Goal: Task Accomplishment & Management: Manage account settings

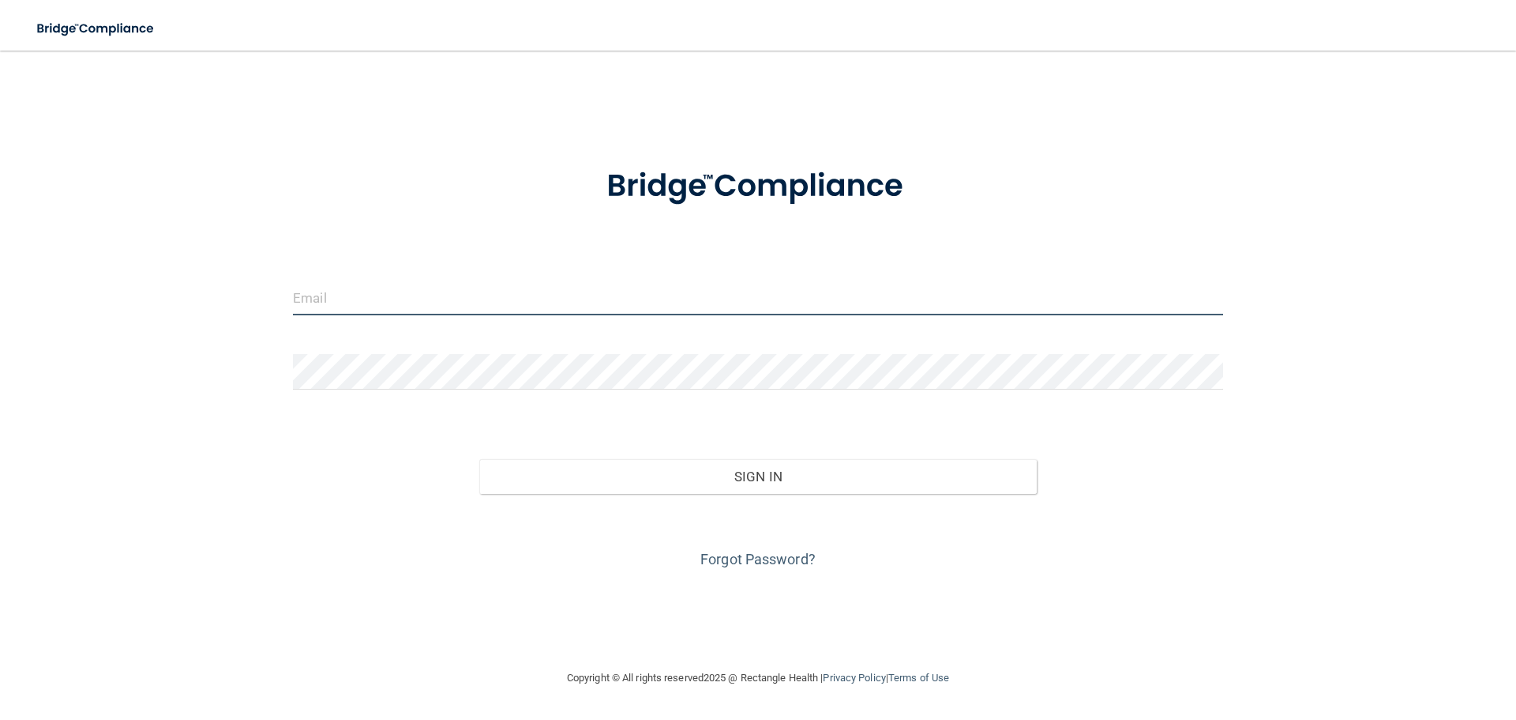
click at [344, 298] on input "email" at bounding box center [758, 298] width 930 height 36
type input "[EMAIL_ADDRESS][DOMAIN_NAME]"
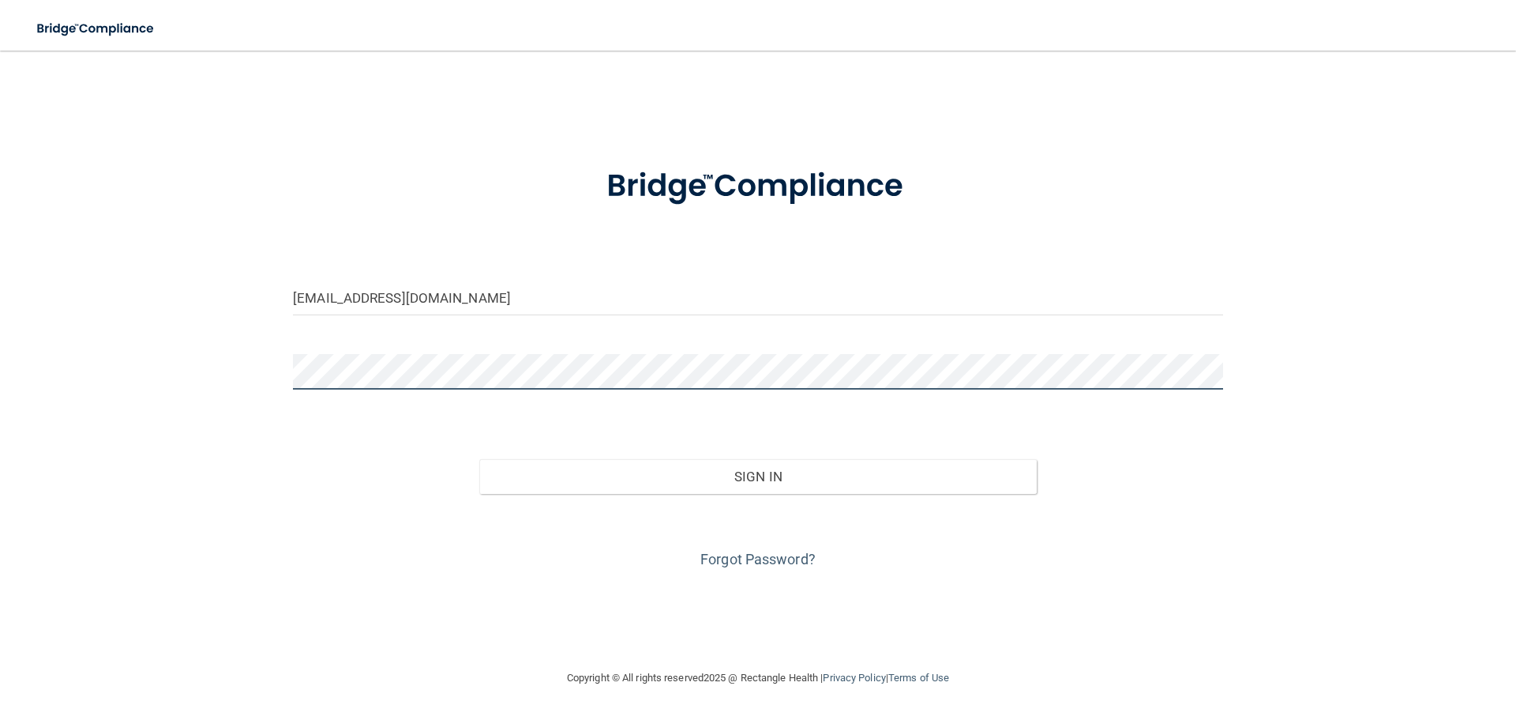
click at [479, 459] on button "Sign In" at bounding box center [758, 476] width 558 height 35
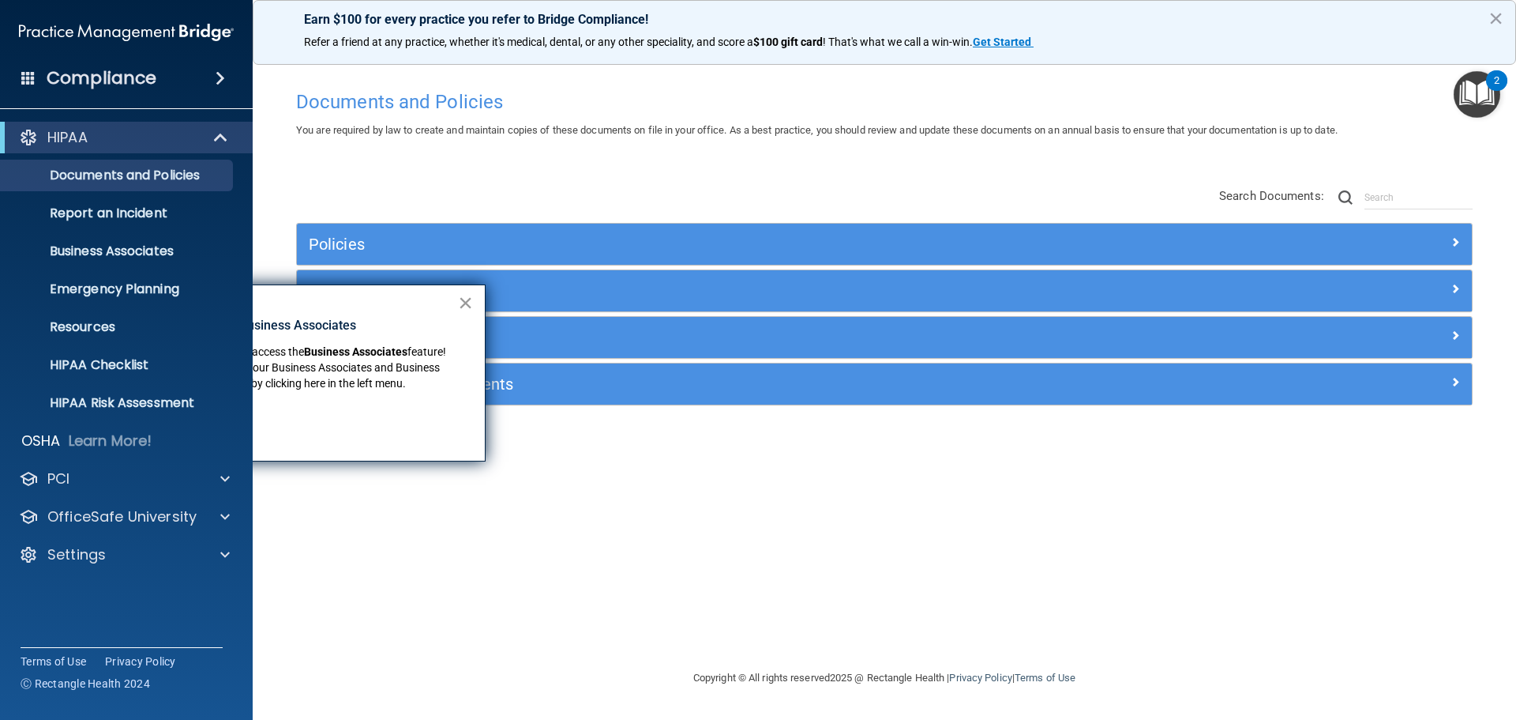
click at [462, 303] on button "×" at bounding box center [465, 302] width 15 height 25
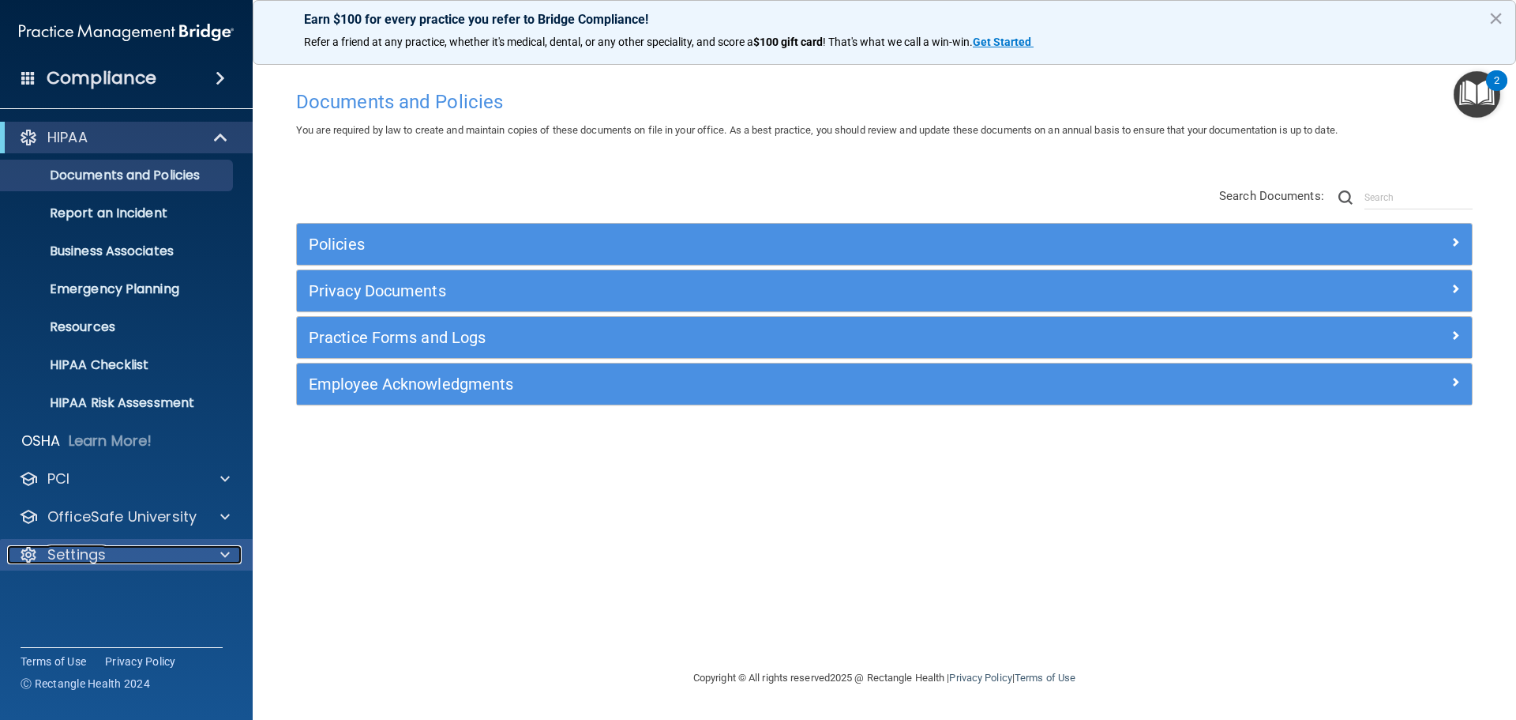
click at [145, 548] on div "Settings" at bounding box center [105, 554] width 196 height 19
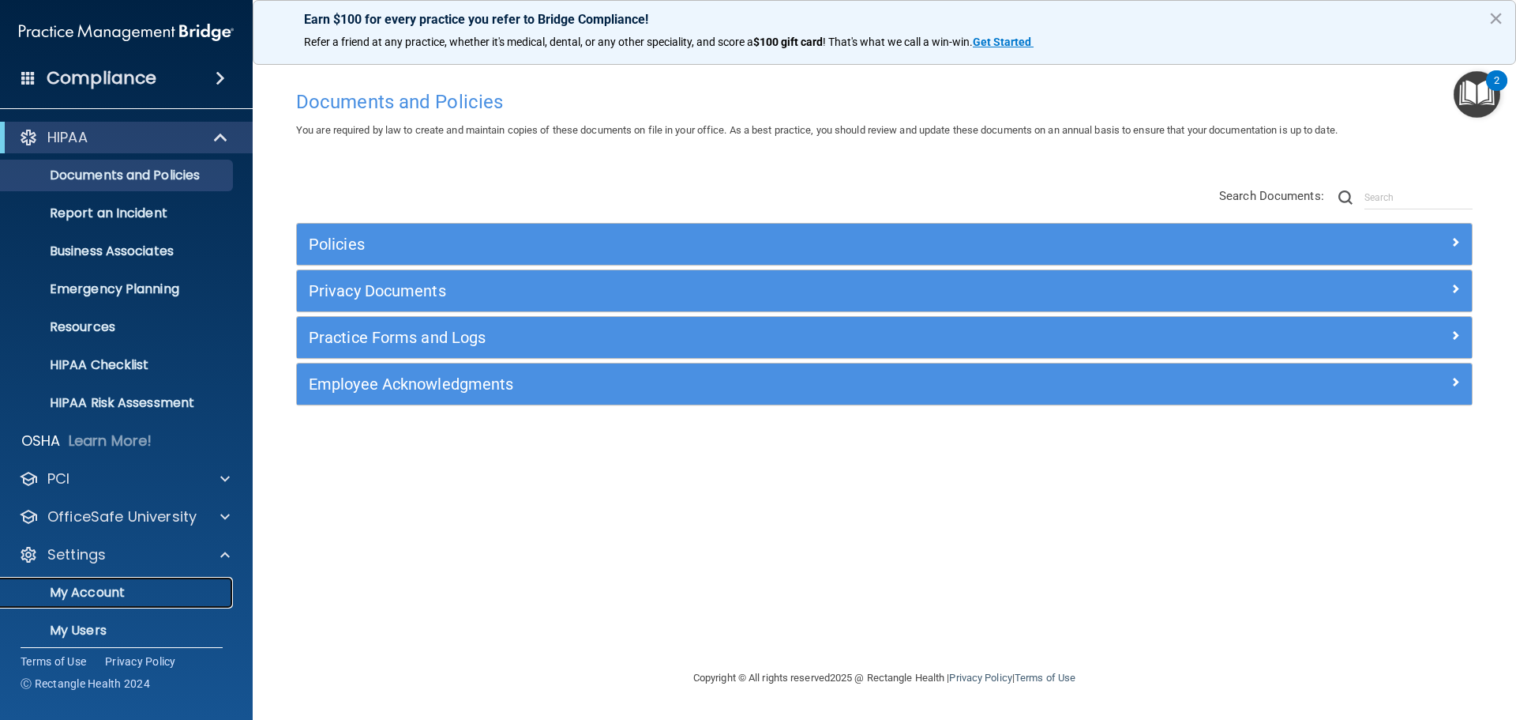
click at [115, 597] on p "My Account" at bounding box center [118, 592] width 216 height 16
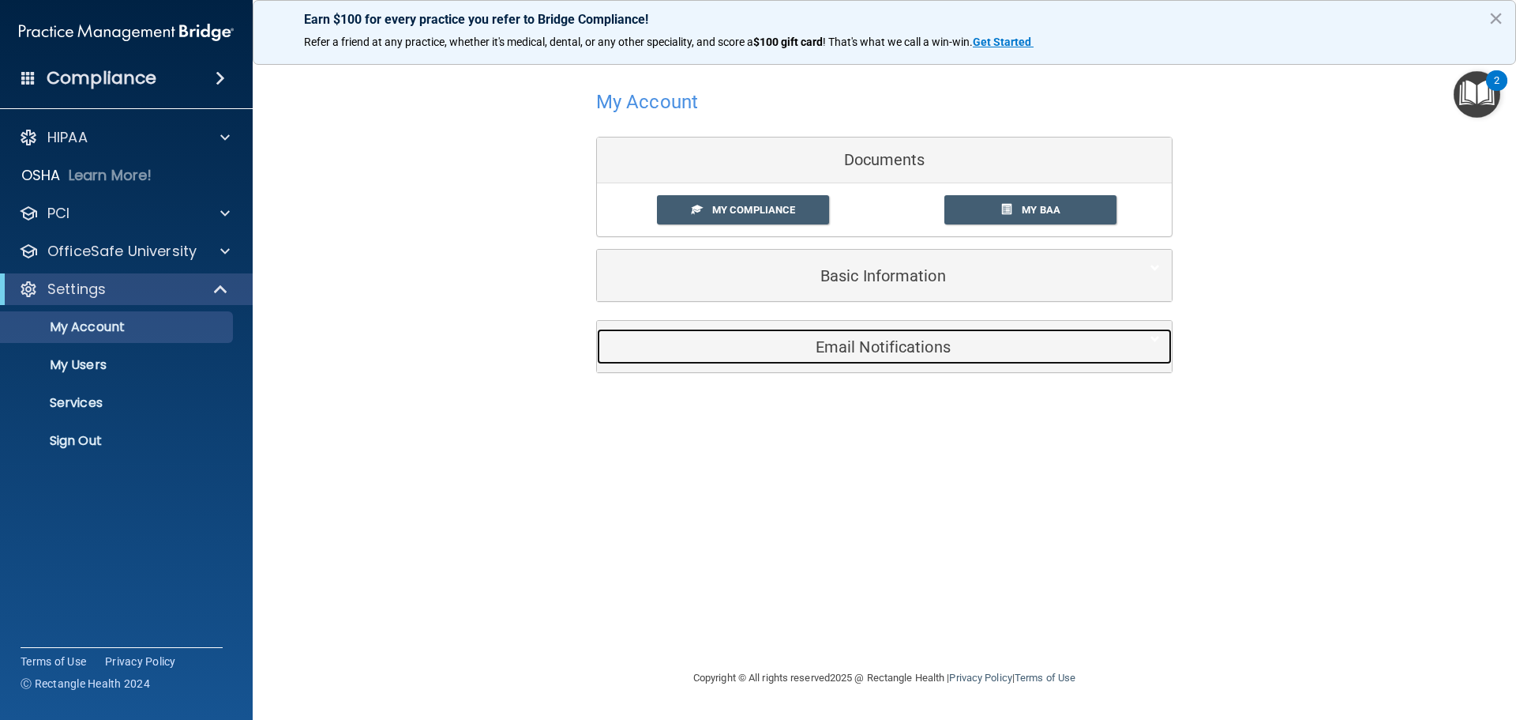
click at [922, 348] on h5 "Email Notifications" at bounding box center [860, 346] width 503 height 17
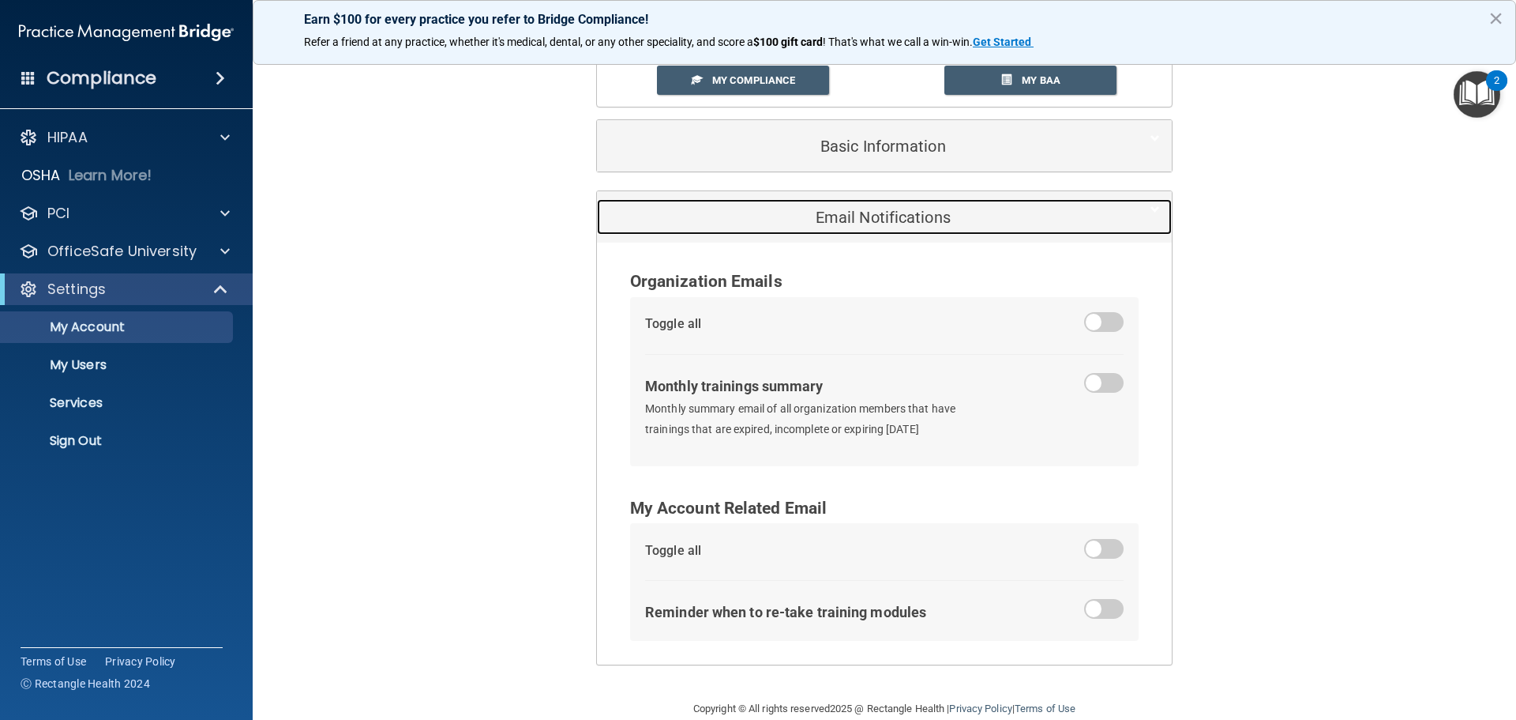
scroll to position [156, 0]
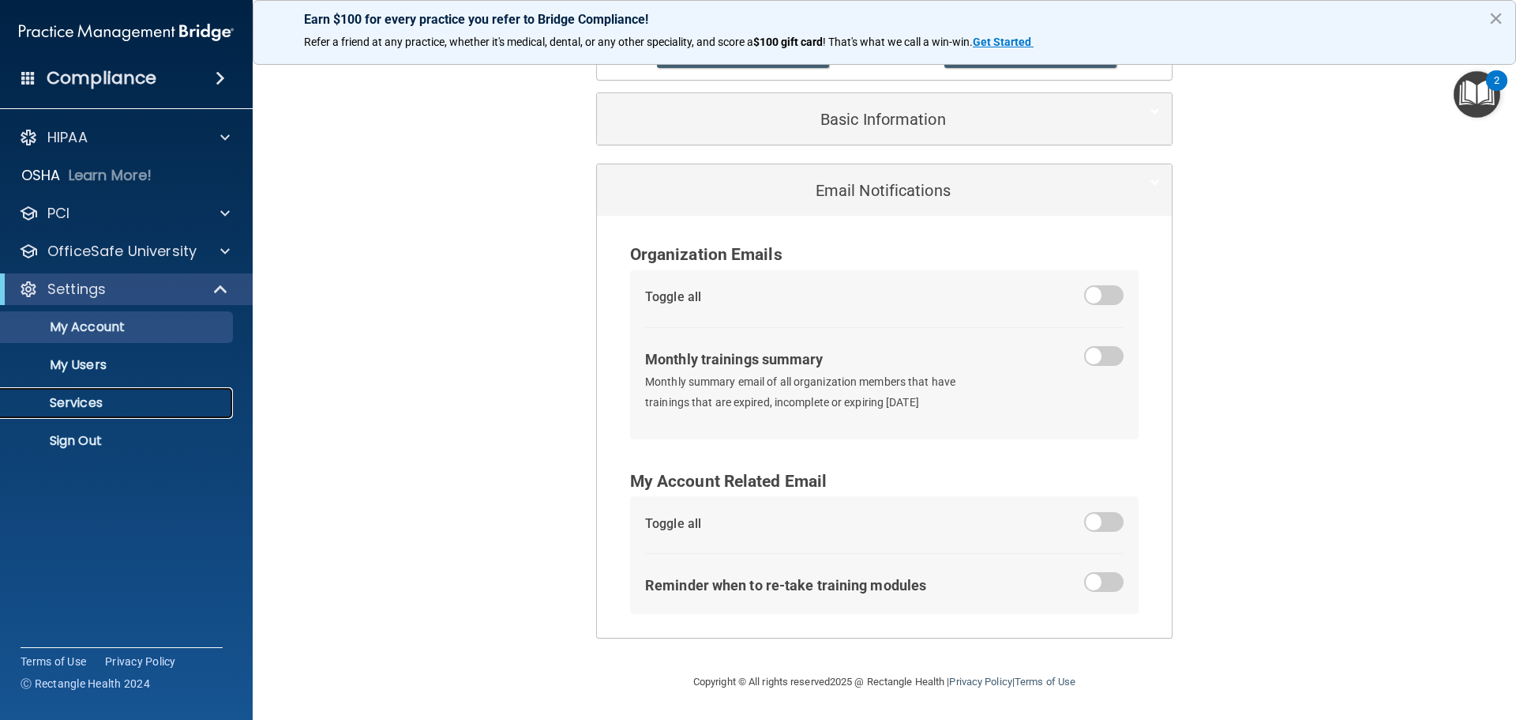
click at [95, 398] on p "Services" at bounding box center [118, 403] width 216 height 16
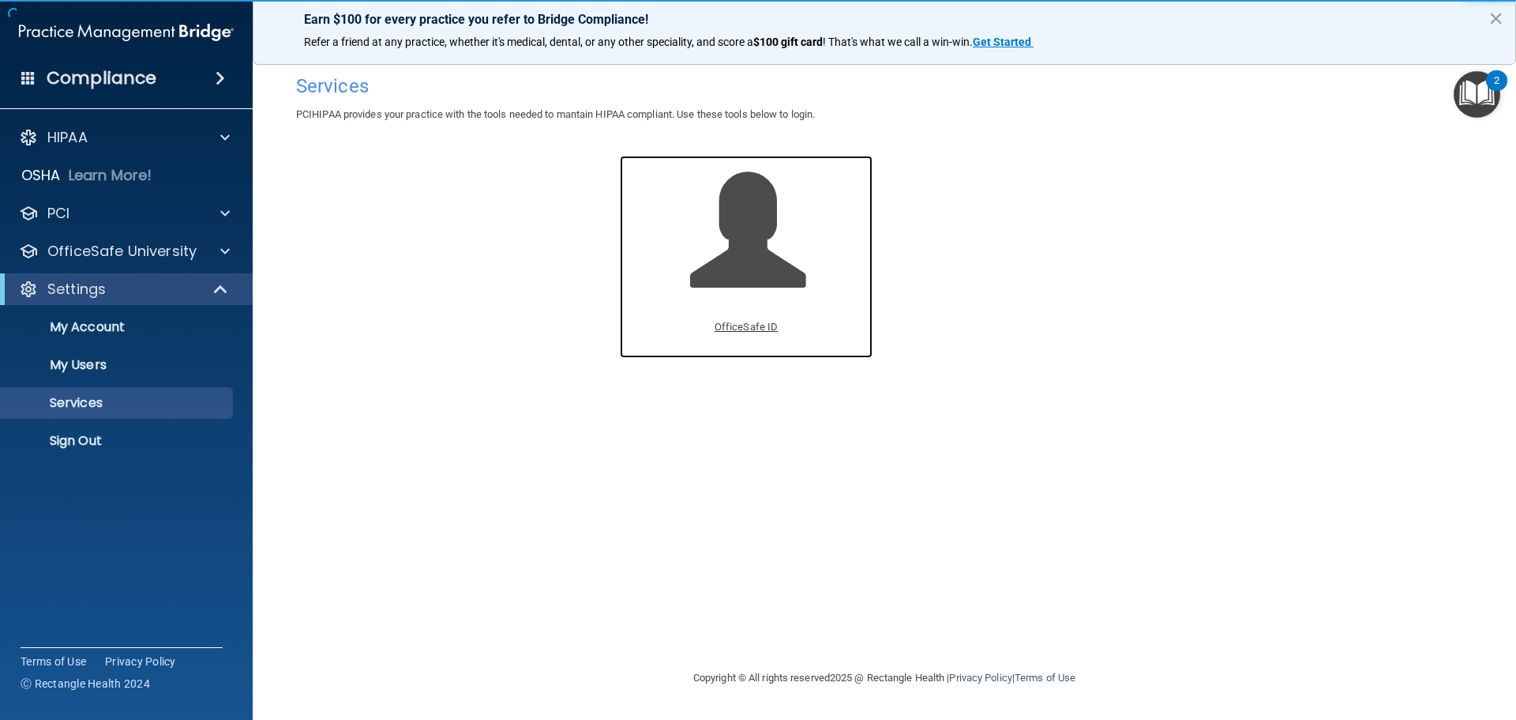
click at [743, 274] on span at bounding box center [765, 242] width 150 height 138
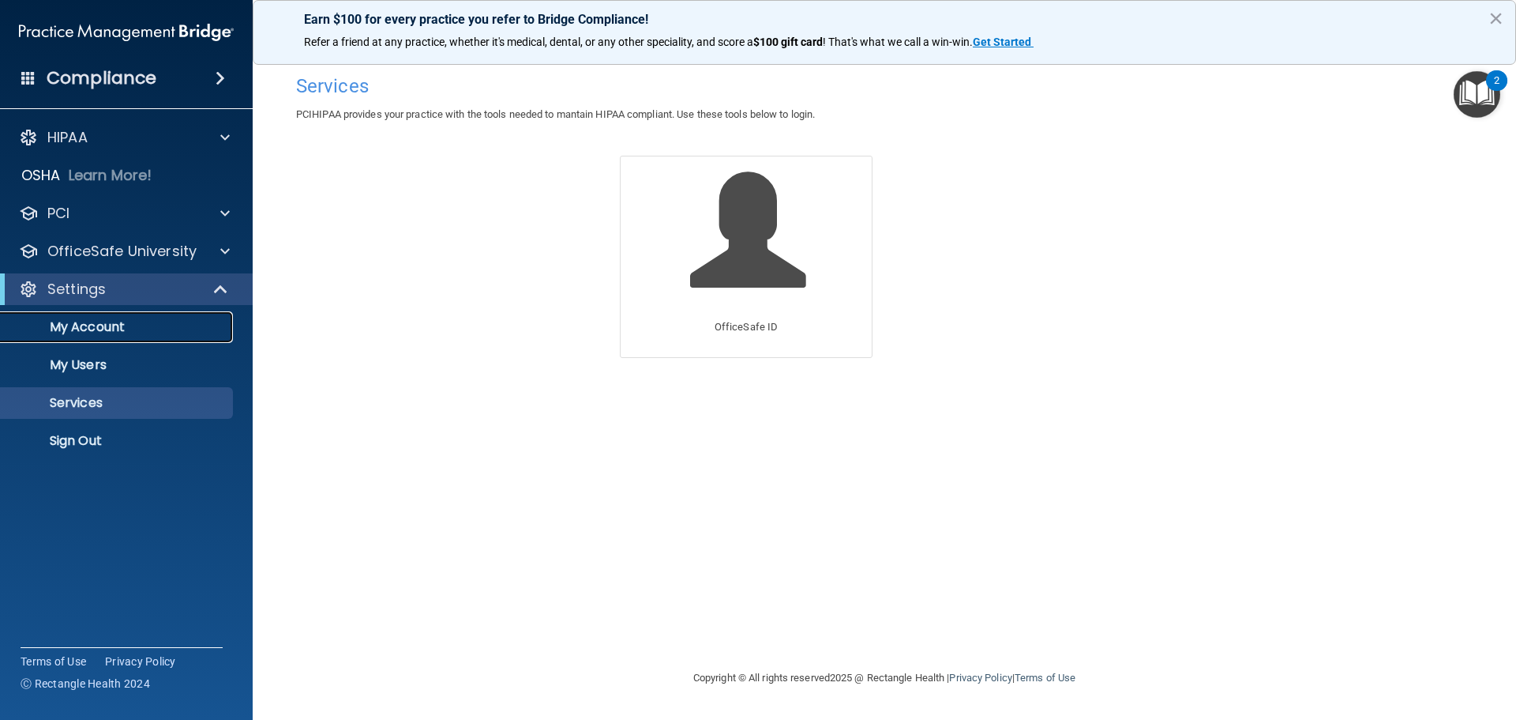
click at [96, 319] on p "My Account" at bounding box center [118, 327] width 216 height 16
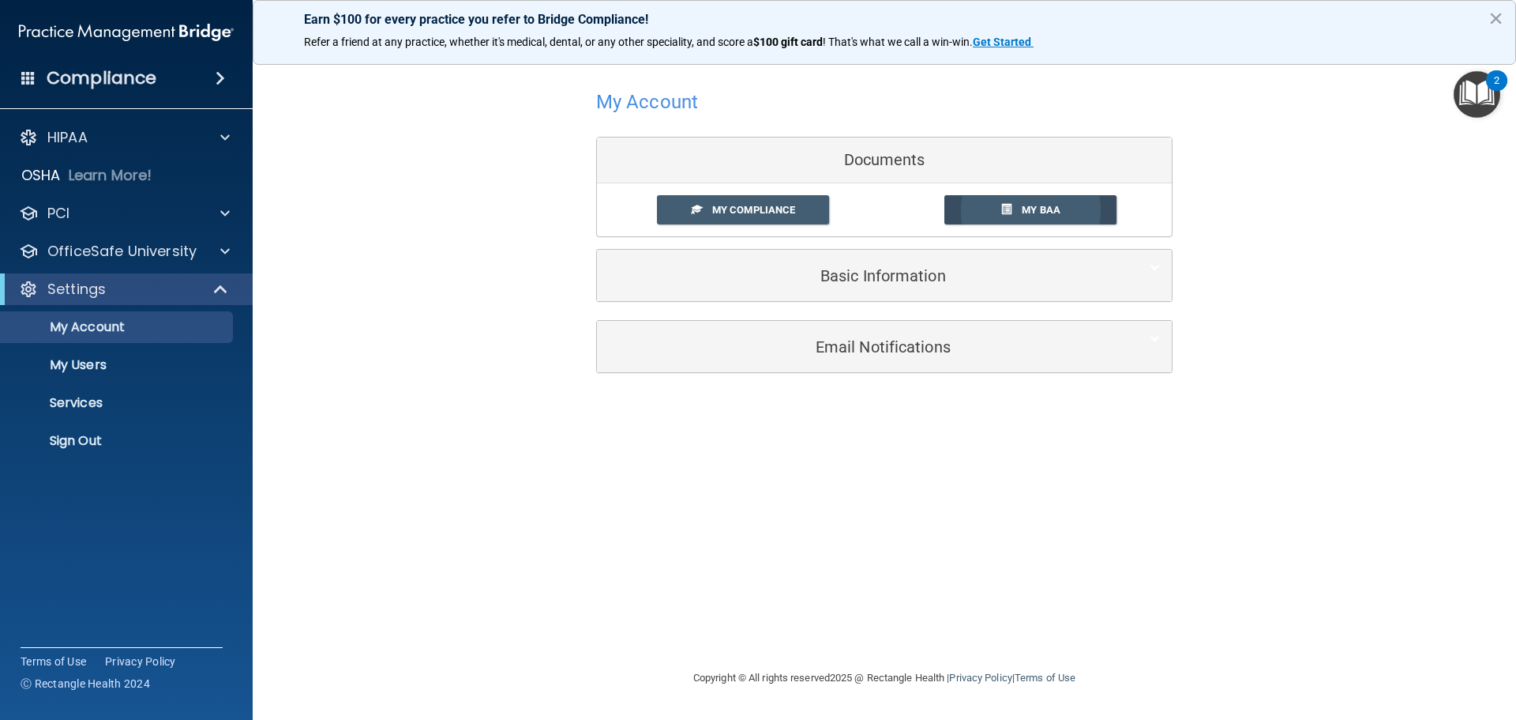
click at [1021, 216] on link "My BAA" at bounding box center [1031, 209] width 173 height 29
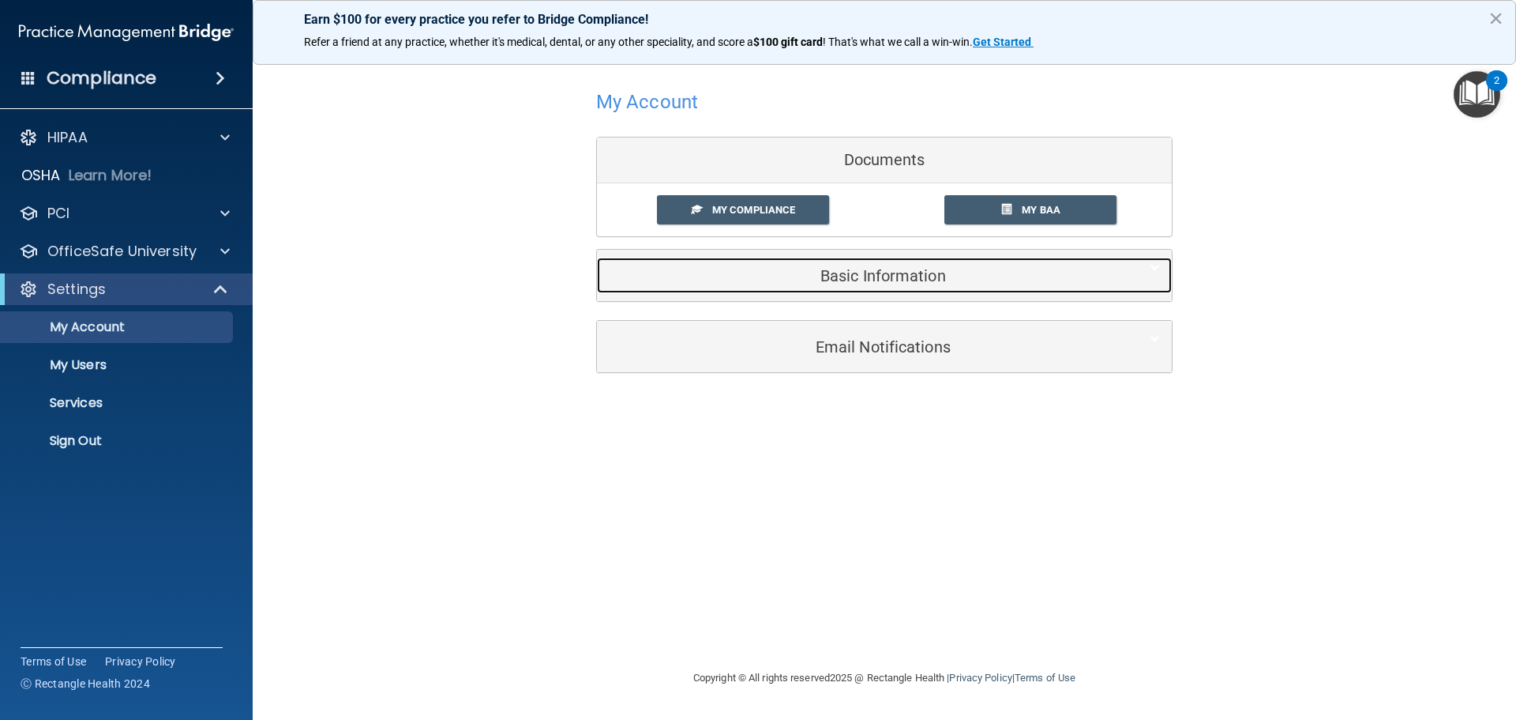
click at [889, 272] on h5 "Basic Information" at bounding box center [860, 275] width 503 height 17
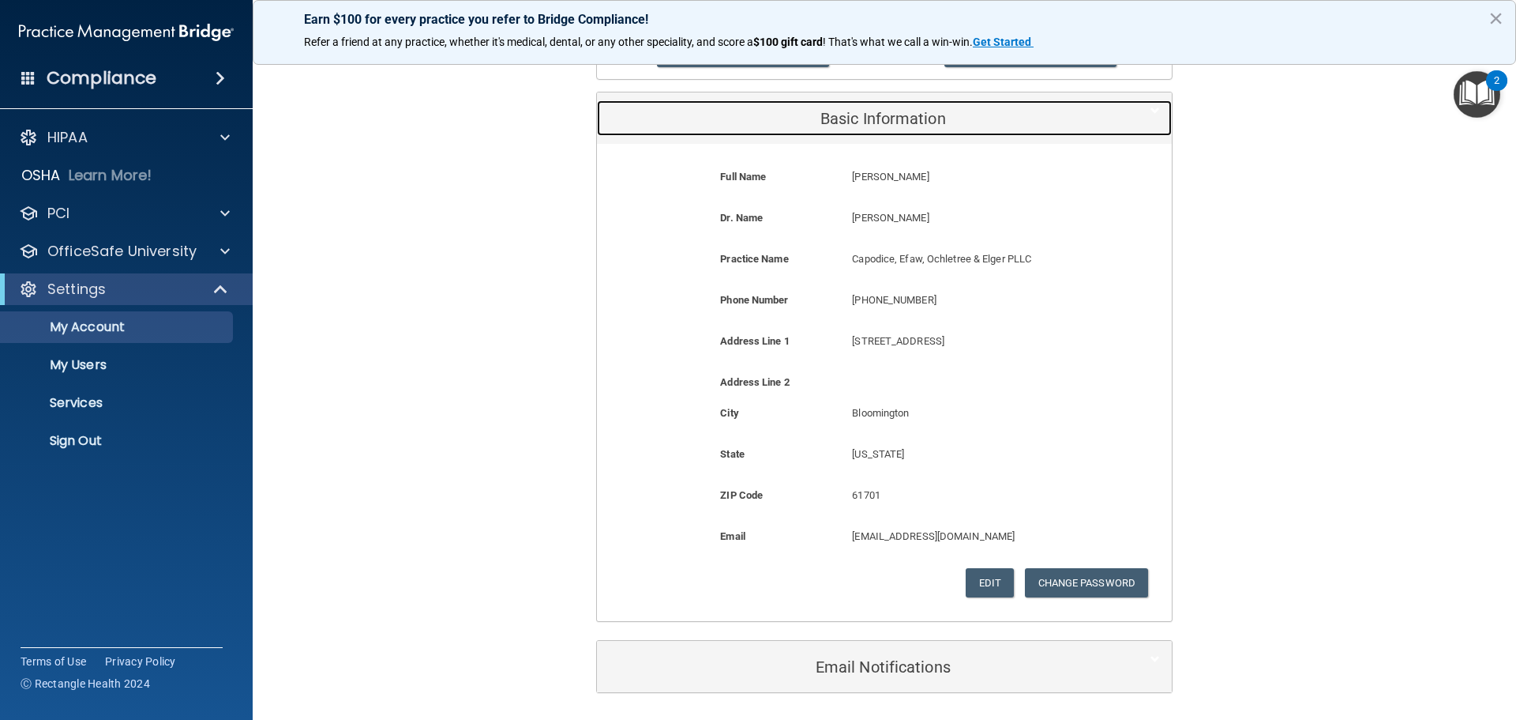
scroll to position [158, 0]
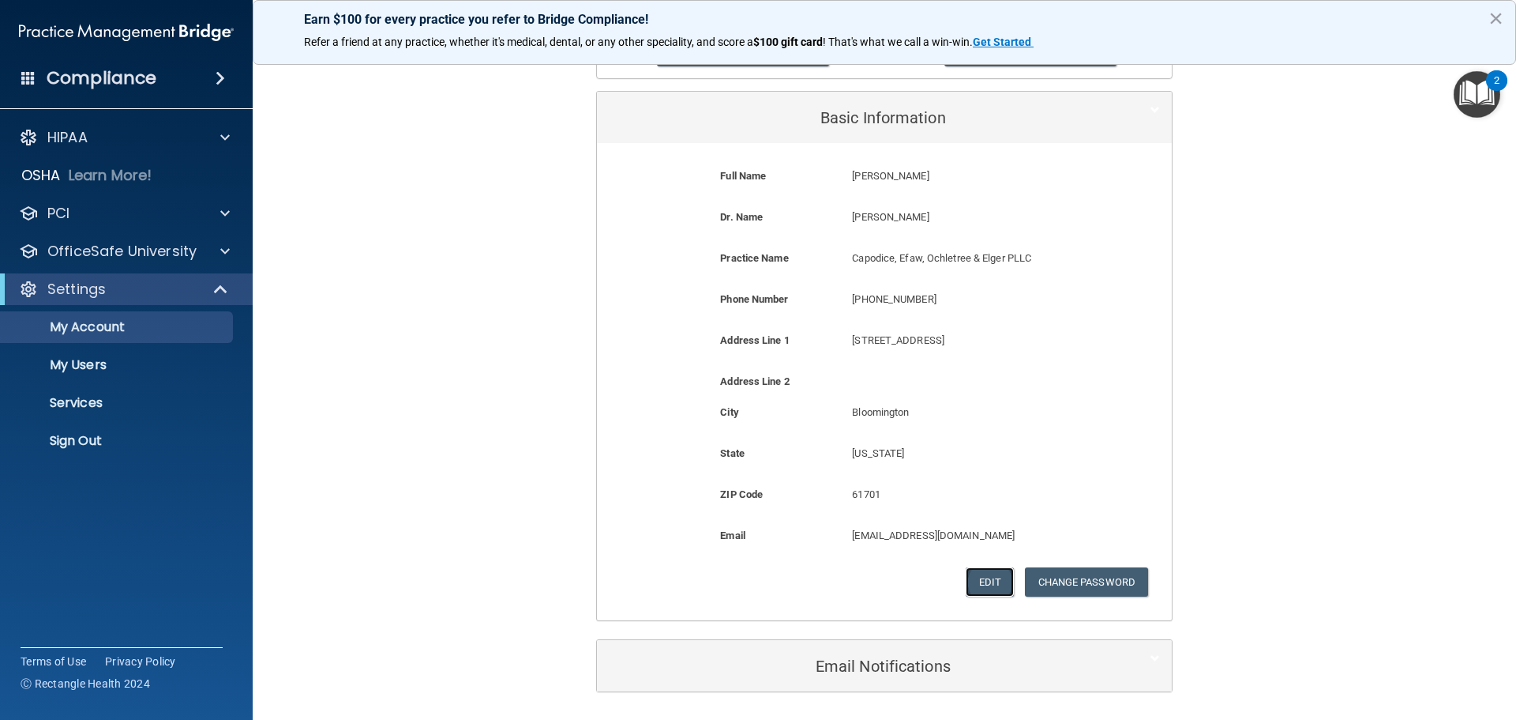
click at [978, 582] on button "Edit" at bounding box center [990, 581] width 48 height 29
select select "13"
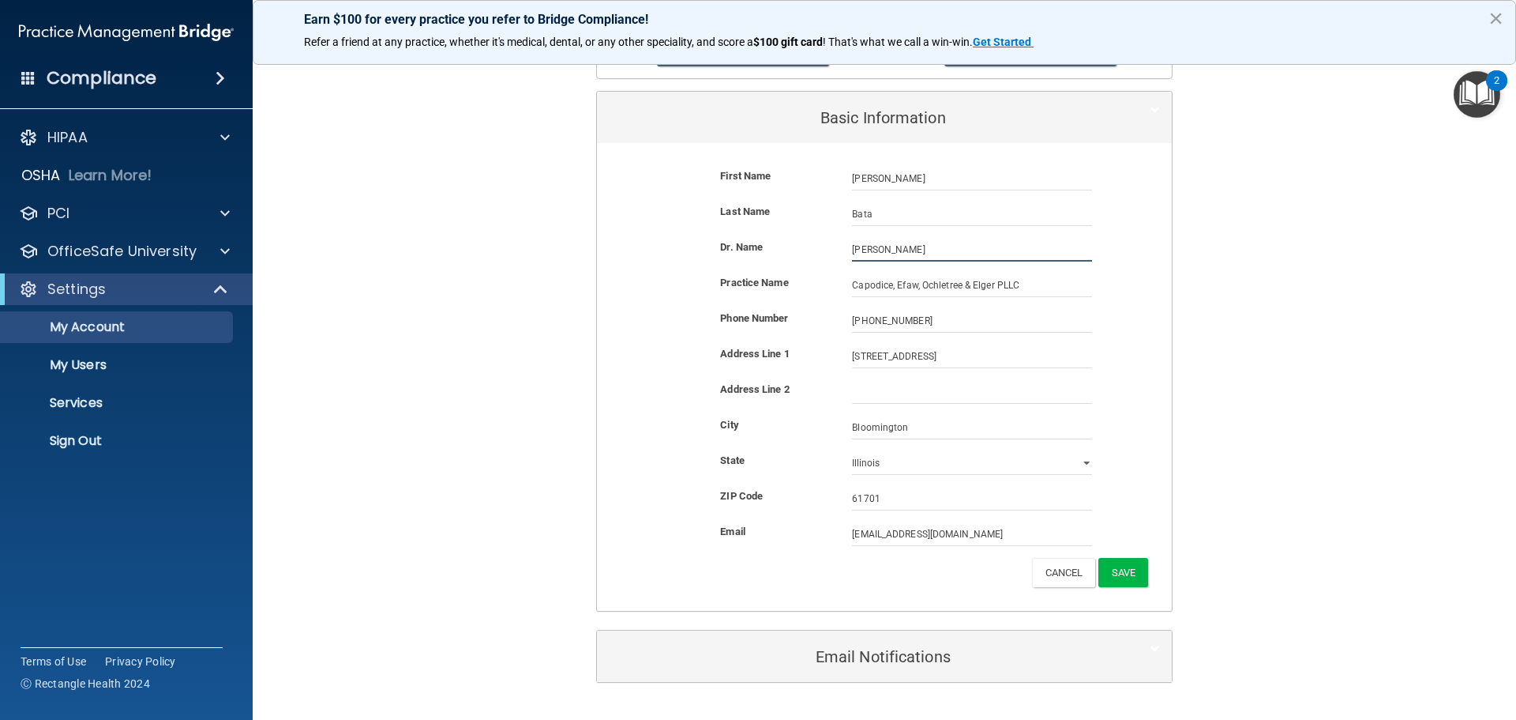
drag, startPoint x: 871, startPoint y: 248, endPoint x: 829, endPoint y: 247, distance: 41.9
click at [829, 247] on div "Dr. Name [PERSON_NAME]" at bounding box center [884, 250] width 551 height 24
type input "[PERSON_NAME]"
click at [1118, 573] on button "Save" at bounding box center [1124, 572] width 50 height 29
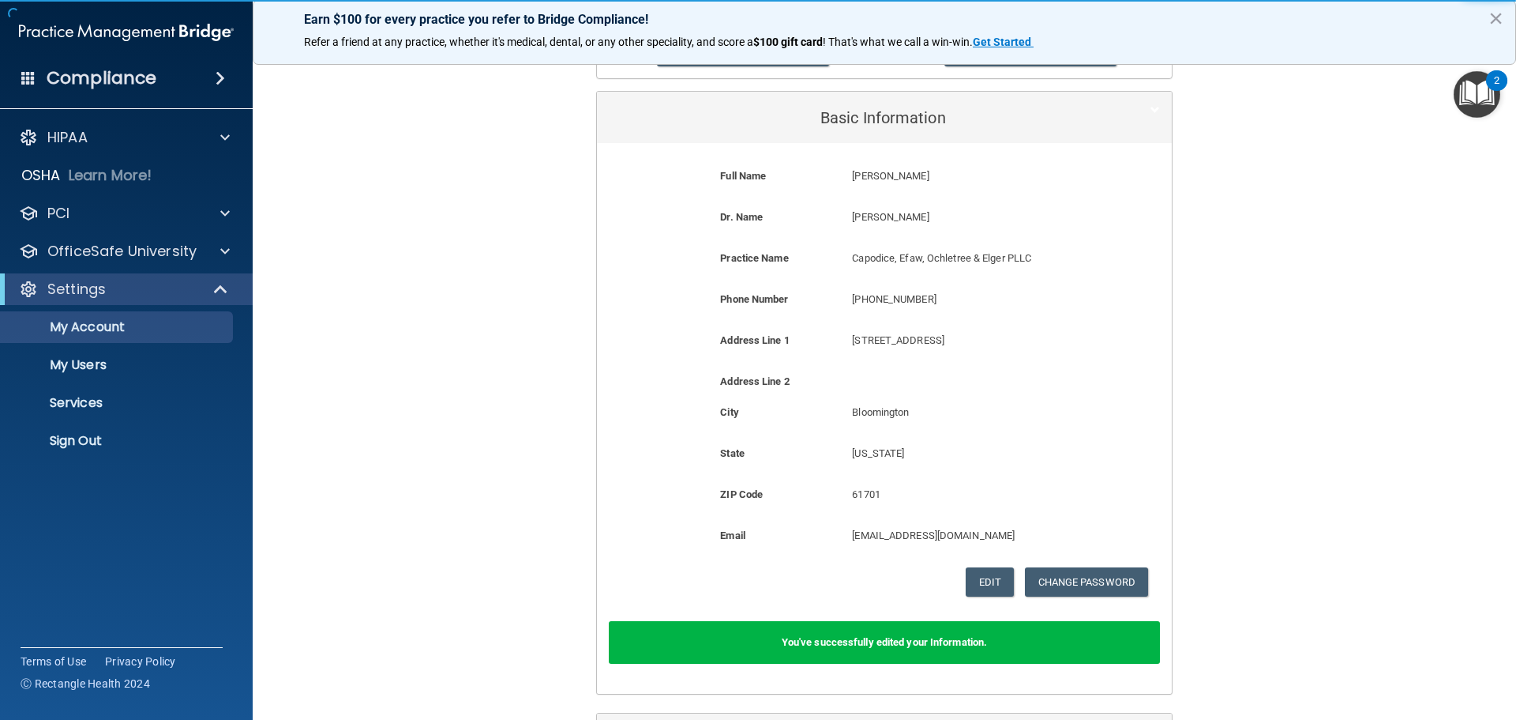
scroll to position [0, 0]
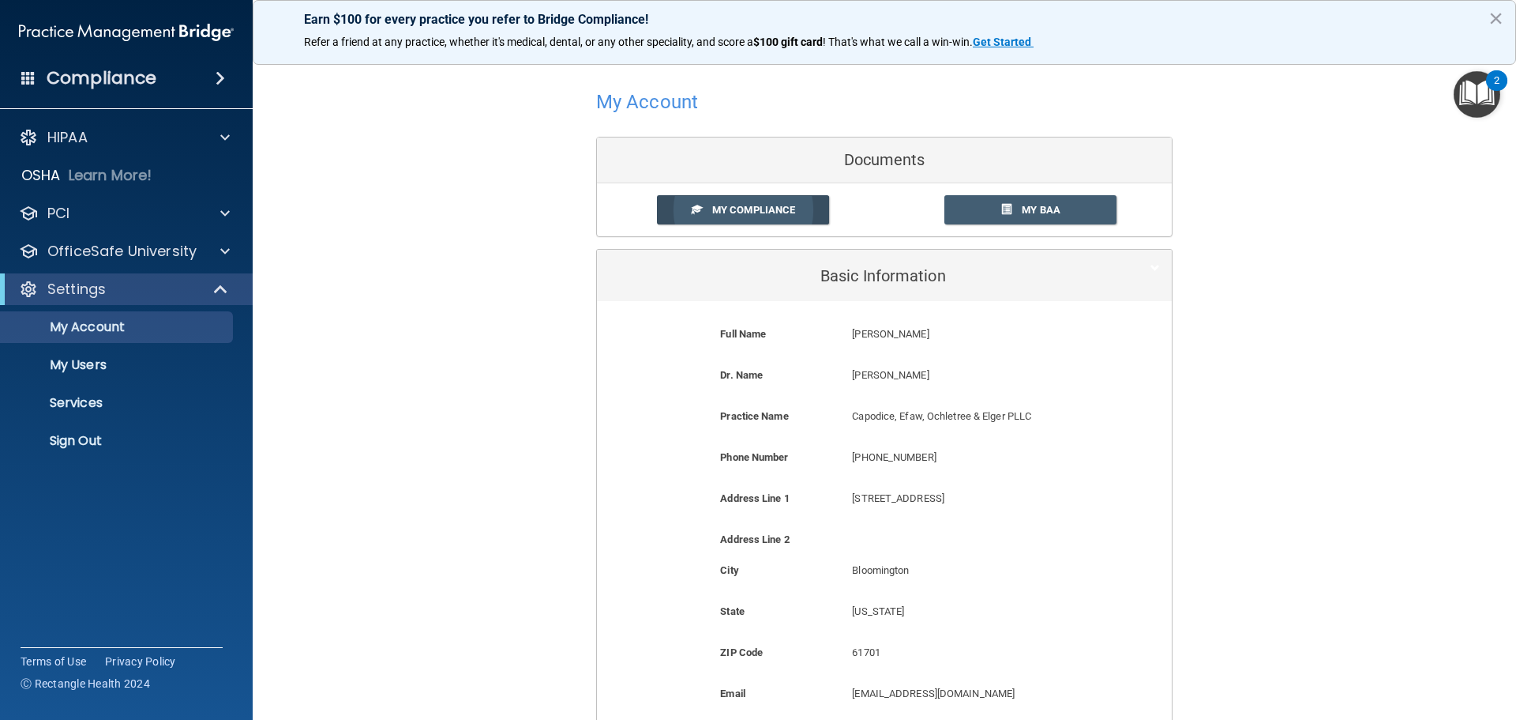
click at [721, 213] on span "My Compliance" at bounding box center [753, 210] width 83 height 12
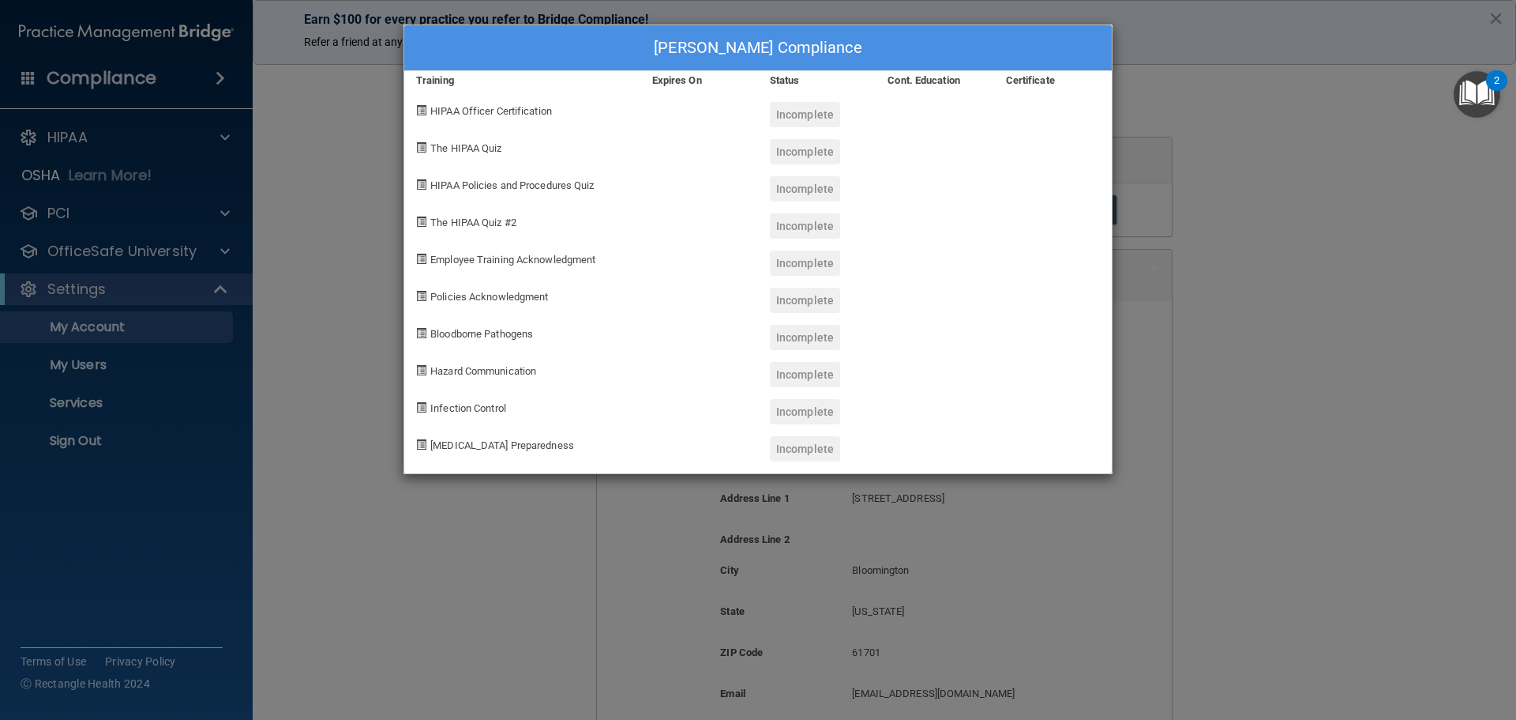
click at [1201, 140] on div "[PERSON_NAME] Compliance Training Expires On Status Cont. Education Certificate…" at bounding box center [758, 360] width 1516 height 720
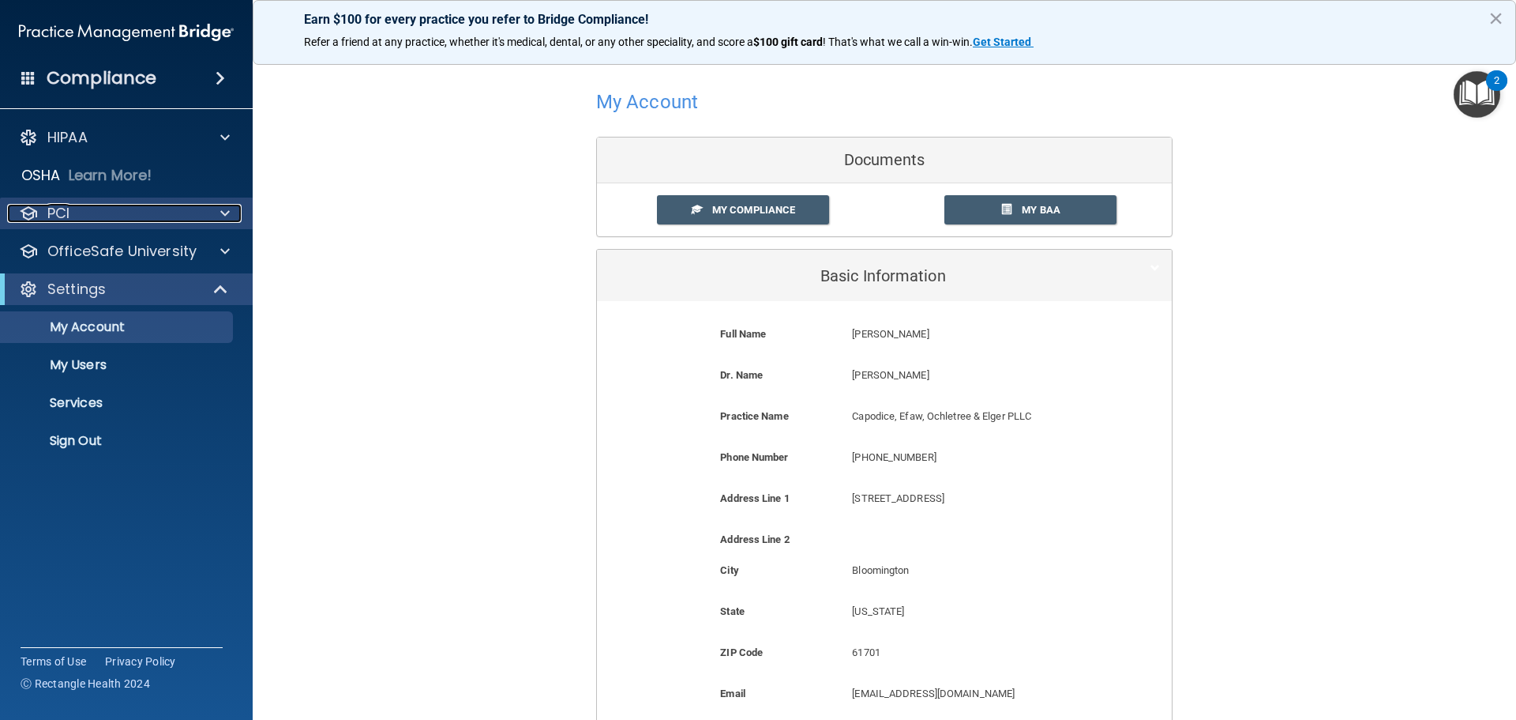
click at [88, 215] on div "PCI" at bounding box center [105, 213] width 196 height 19
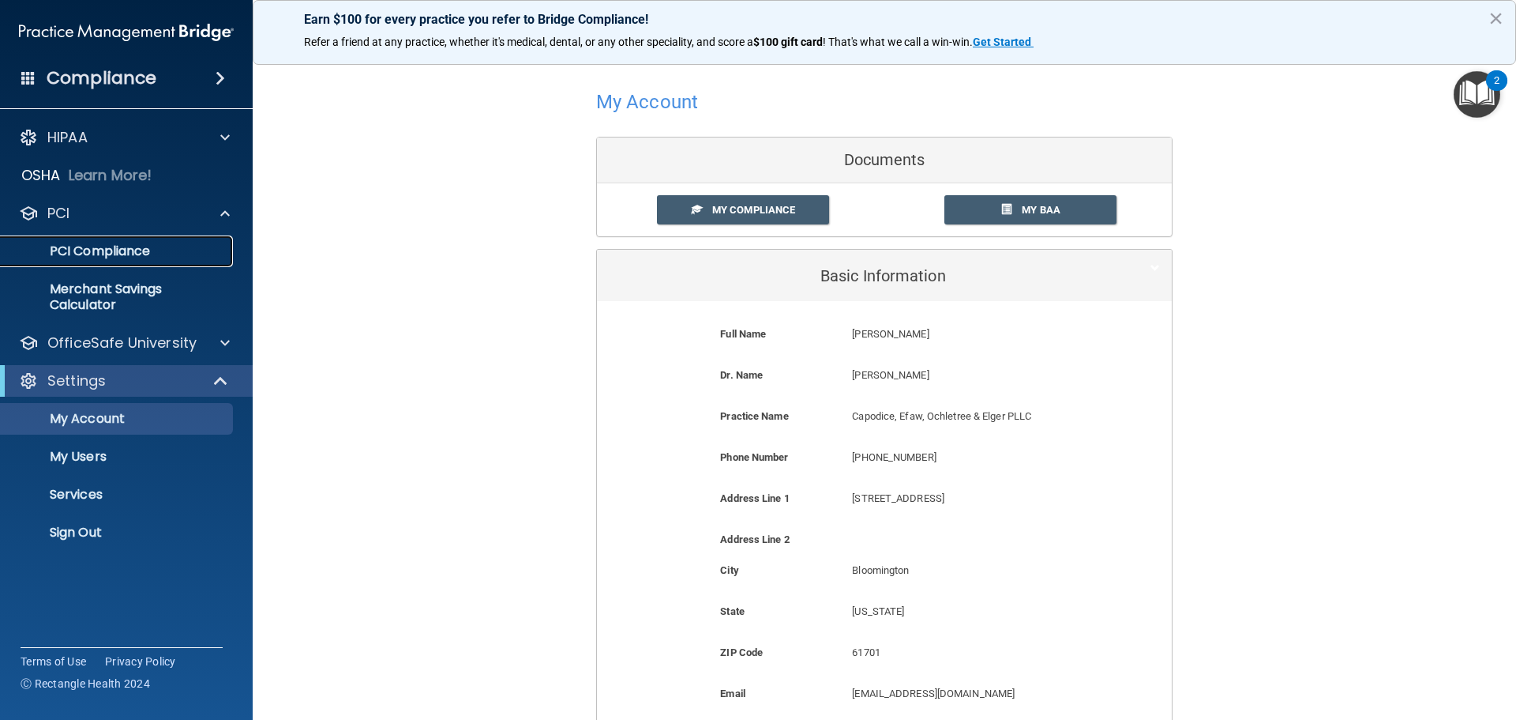
click at [96, 245] on p "PCI Compliance" at bounding box center [118, 251] width 216 height 16
click at [129, 83] on h4 "Compliance" at bounding box center [102, 78] width 110 height 22
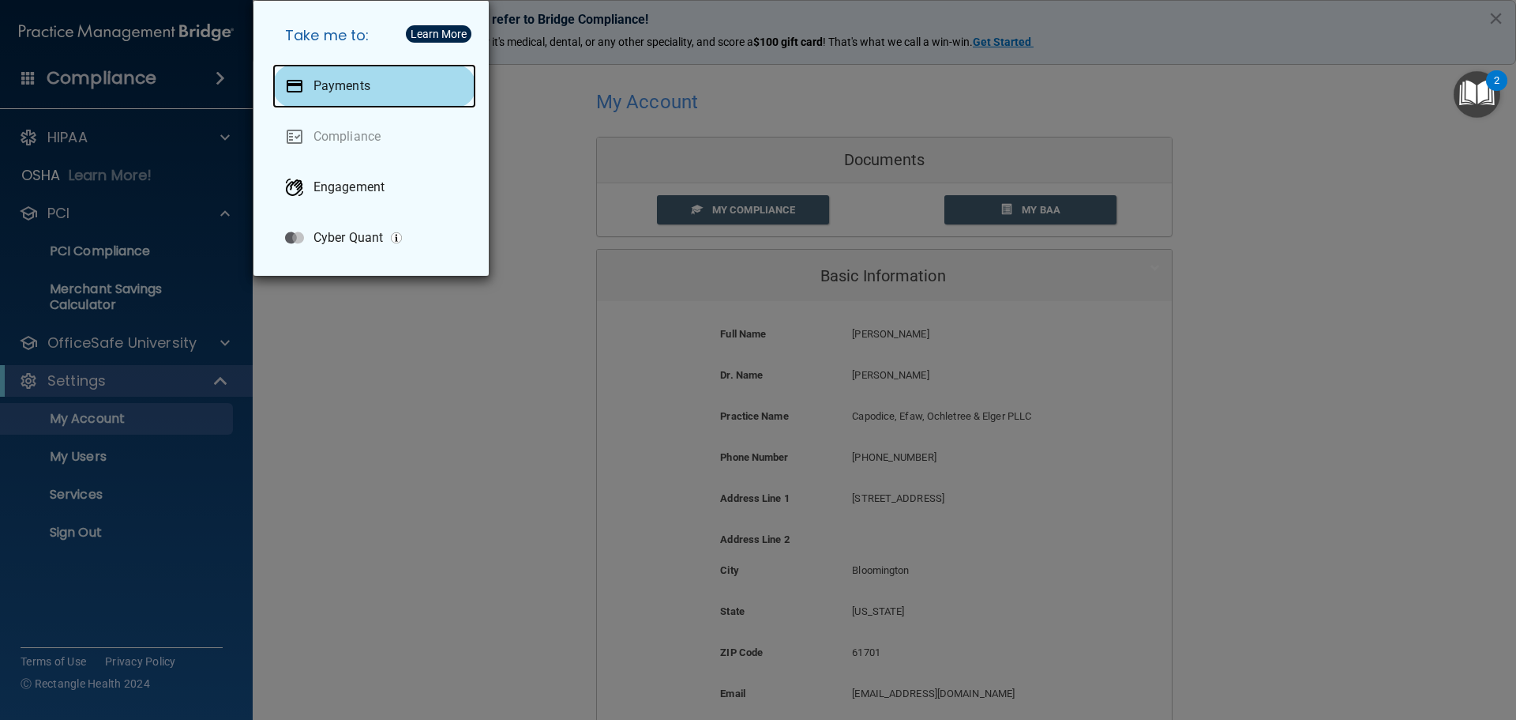
click at [347, 92] on p "Payments" at bounding box center [342, 86] width 57 height 16
click at [81, 352] on div "Take me to: Payments Compliance Engagement Cyber Quant" at bounding box center [758, 360] width 1516 height 720
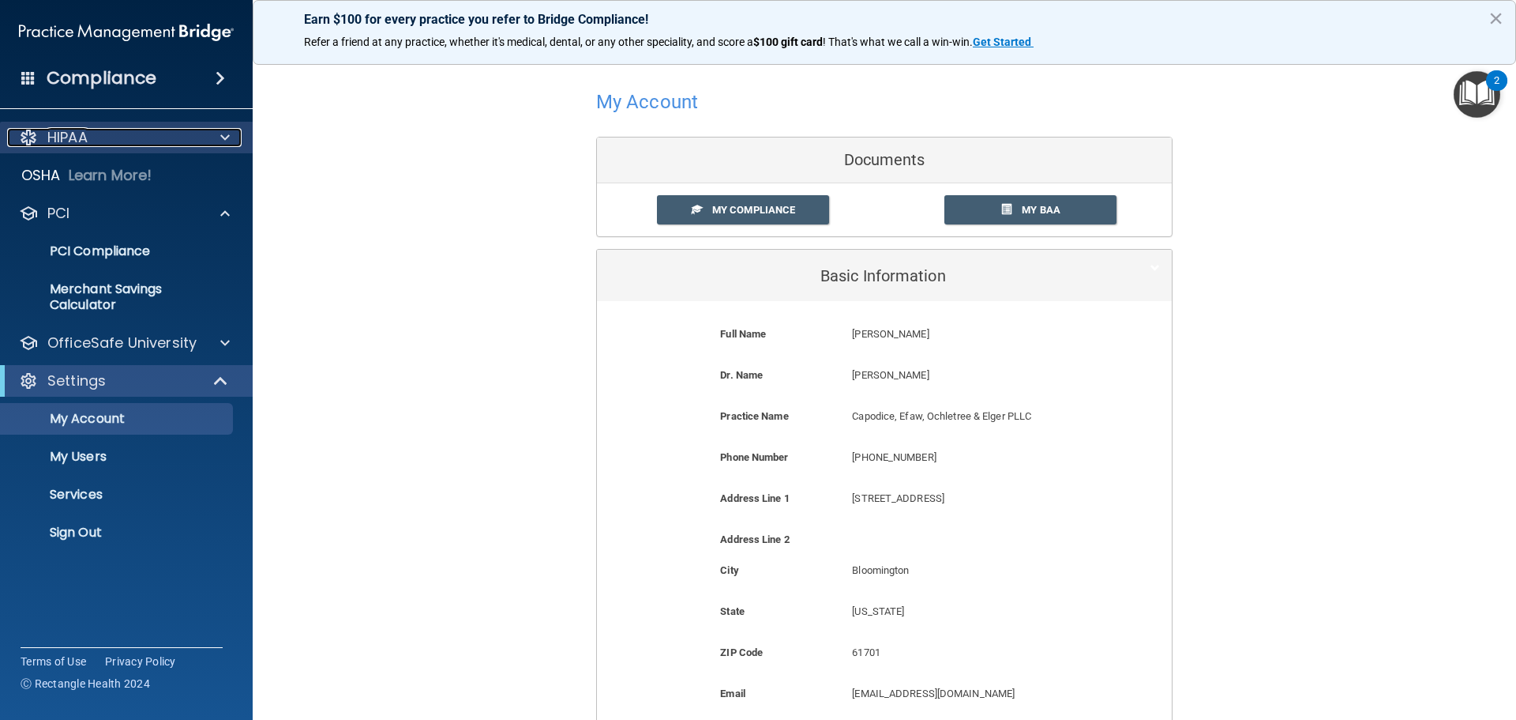
click at [132, 145] on div "HIPAA" at bounding box center [105, 137] width 196 height 19
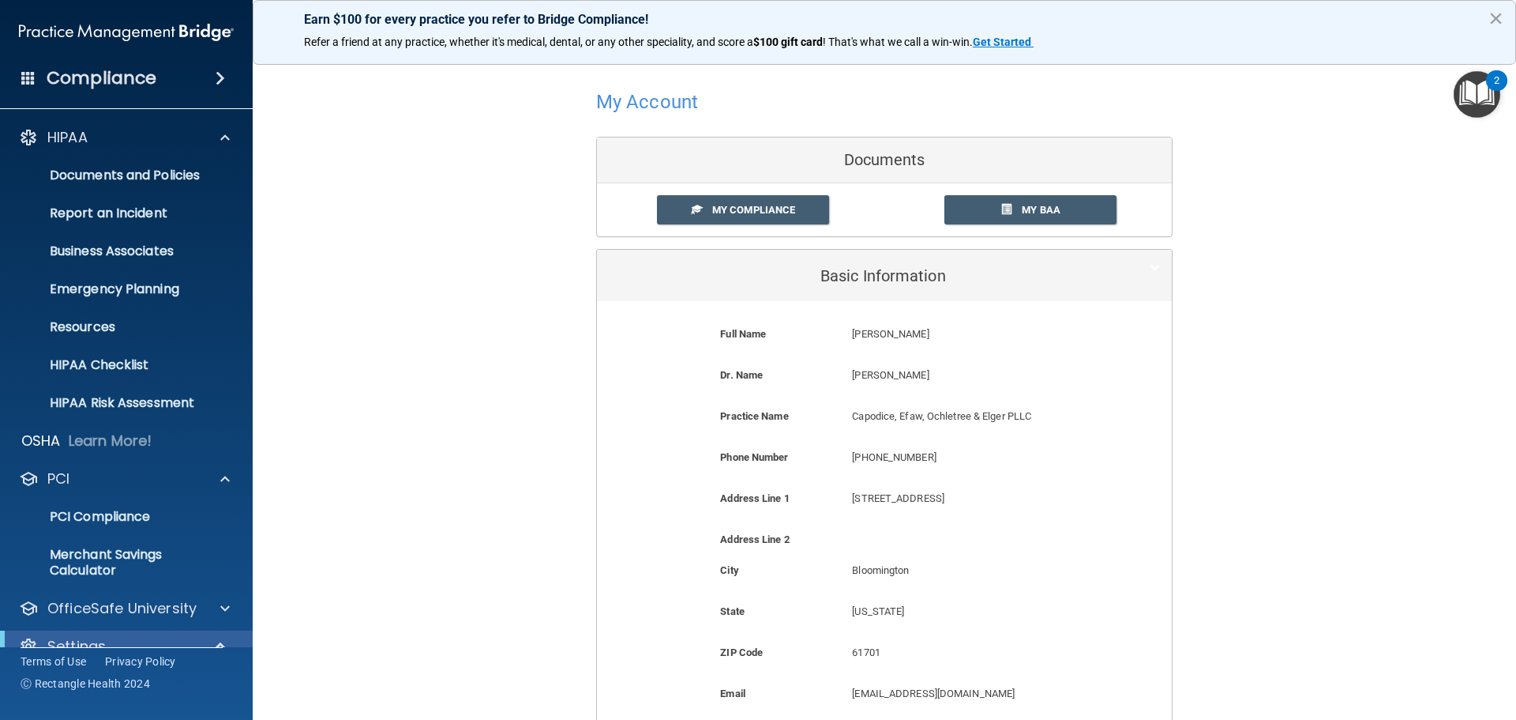
click at [1504, 14] on div "Earn $100 for every practice you refer to Bridge Compliance! Refer a friend at …" at bounding box center [885, 32] width 1264 height 65
click at [1495, 21] on button "×" at bounding box center [1496, 18] width 15 height 25
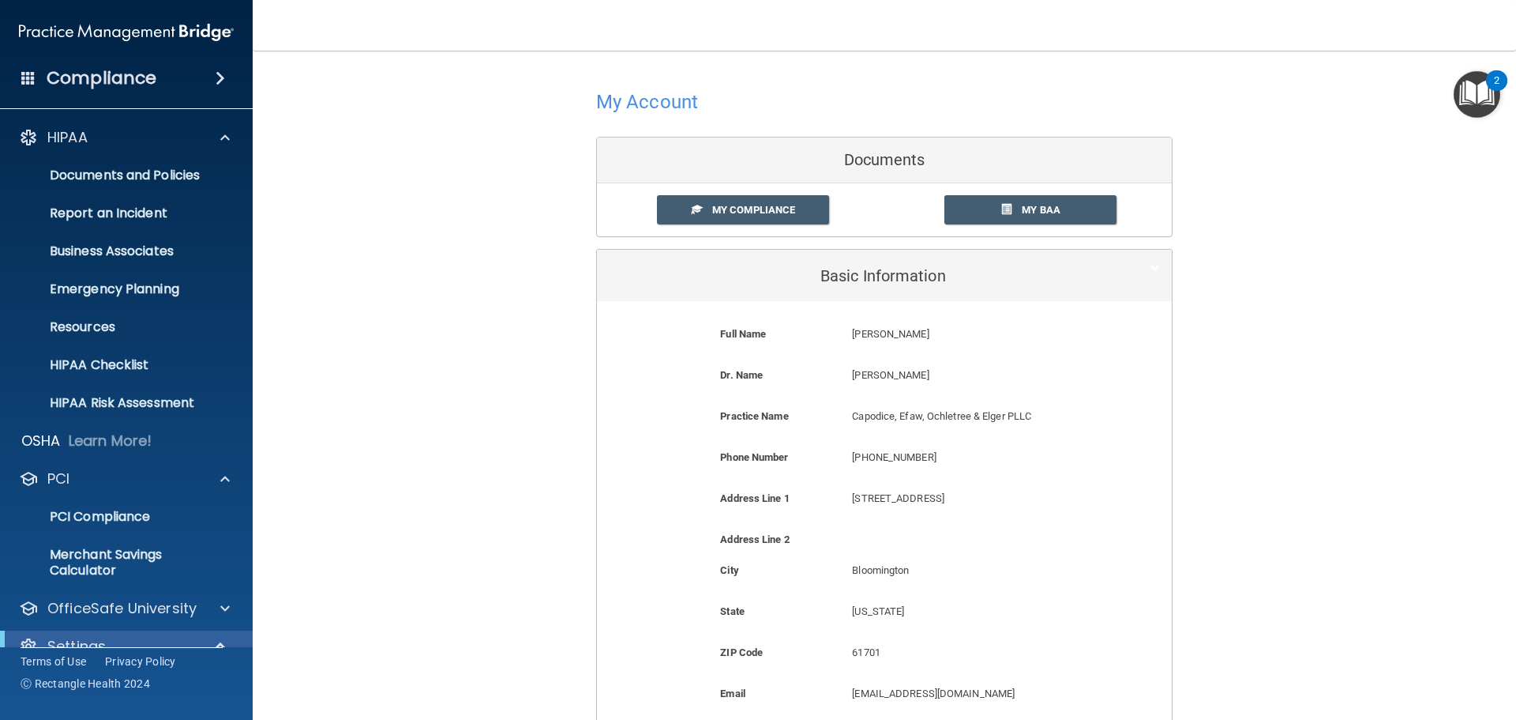
click at [1487, 85] on div "2" at bounding box center [1496, 80] width 21 height 21
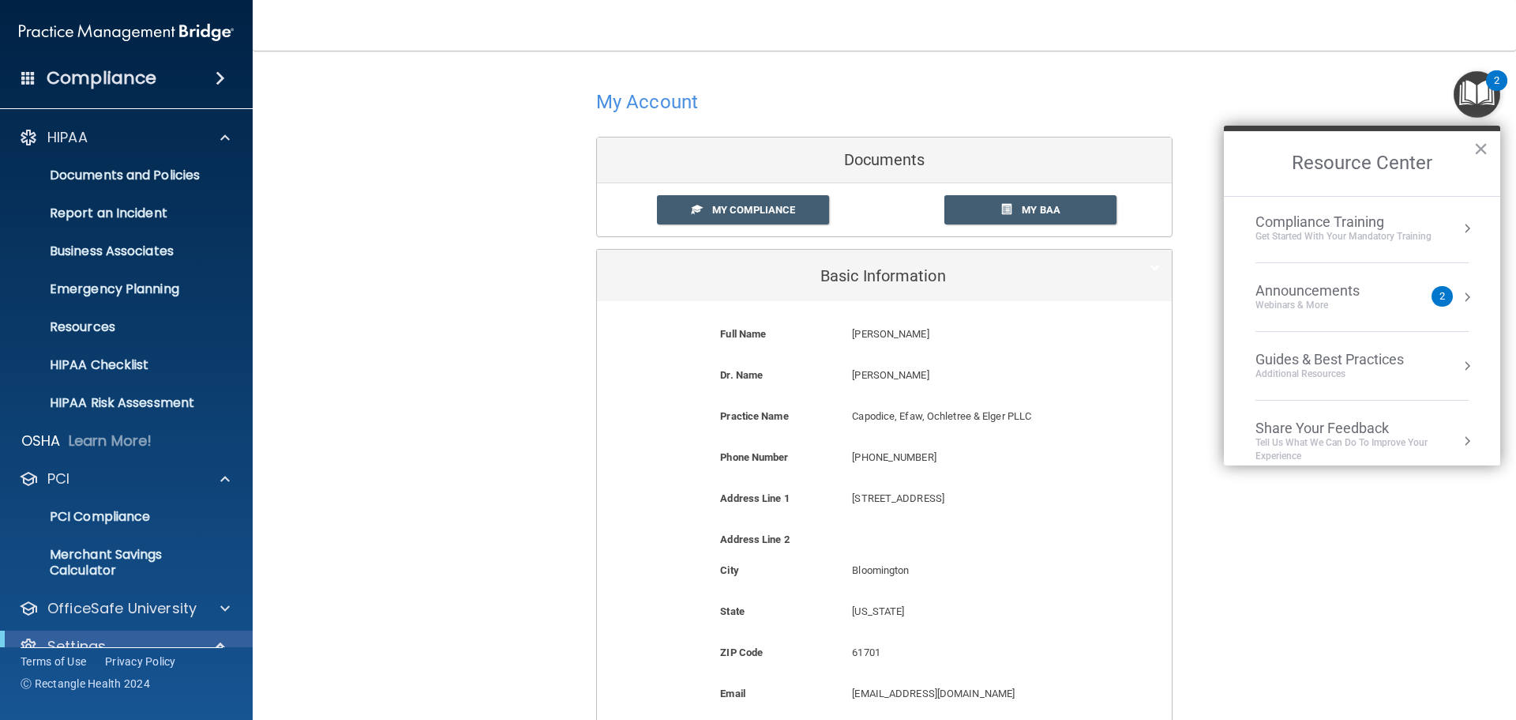
scroll to position [157, 0]
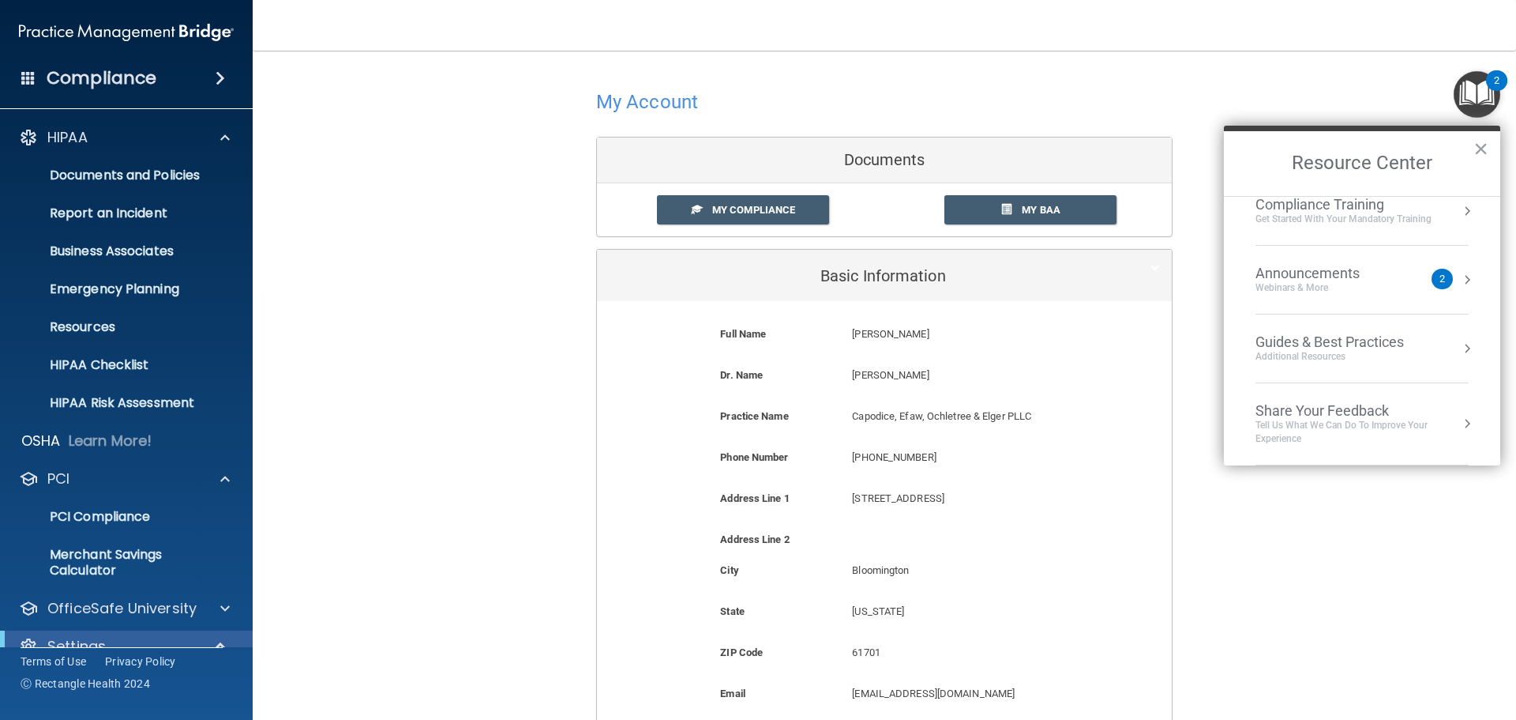
click at [346, 524] on div "My Account Documents My Compliance My Compliance My BAA Basic Information Full …" at bounding box center [884, 467] width 1201 height 802
